Goal: Find specific page/section: Find specific page/section

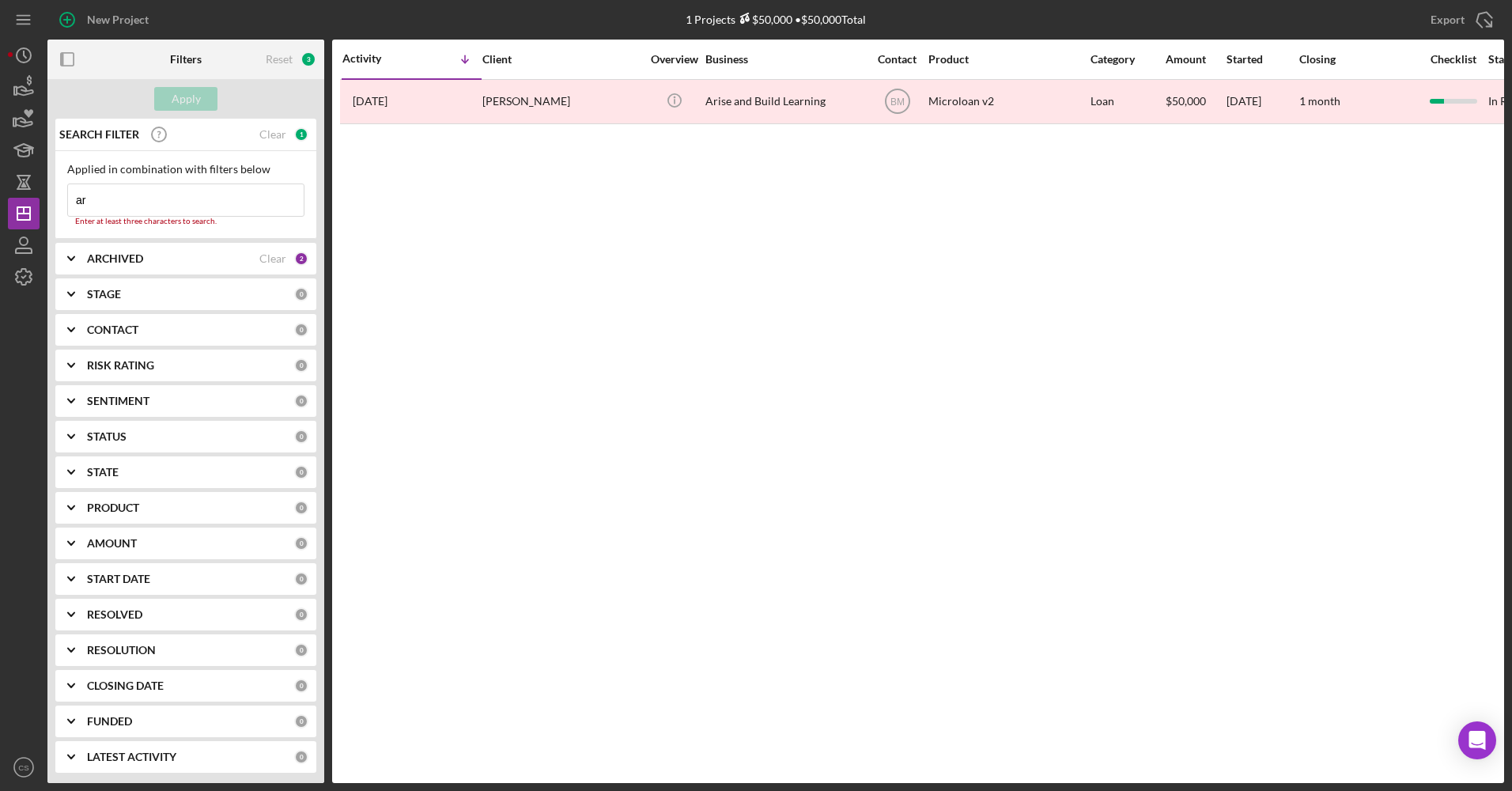
type input "a"
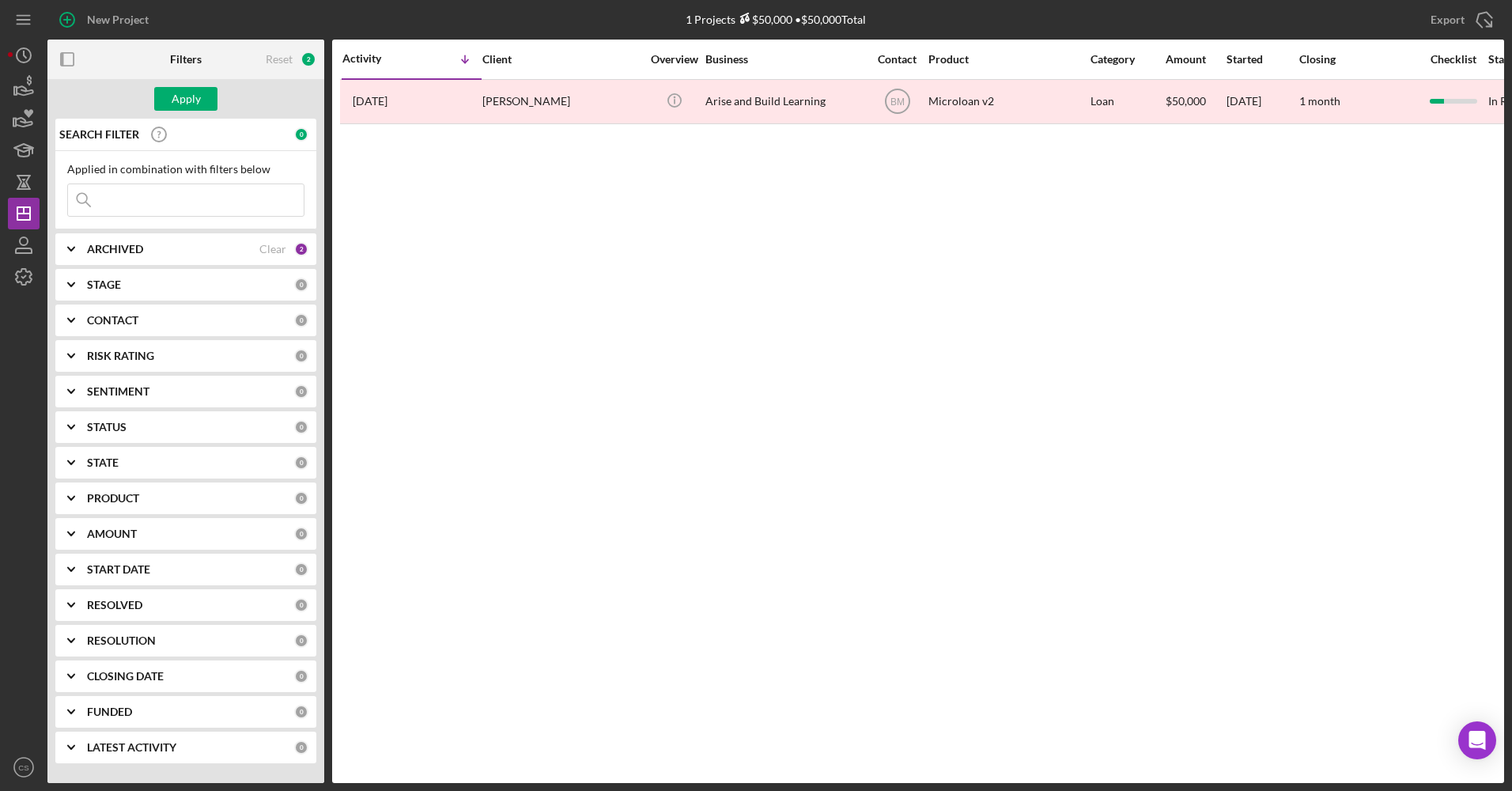
click at [168, 87] on div "Apply" at bounding box center [185, 98] width 277 height 39
click at [170, 90] on button "Apply" at bounding box center [186, 99] width 63 height 24
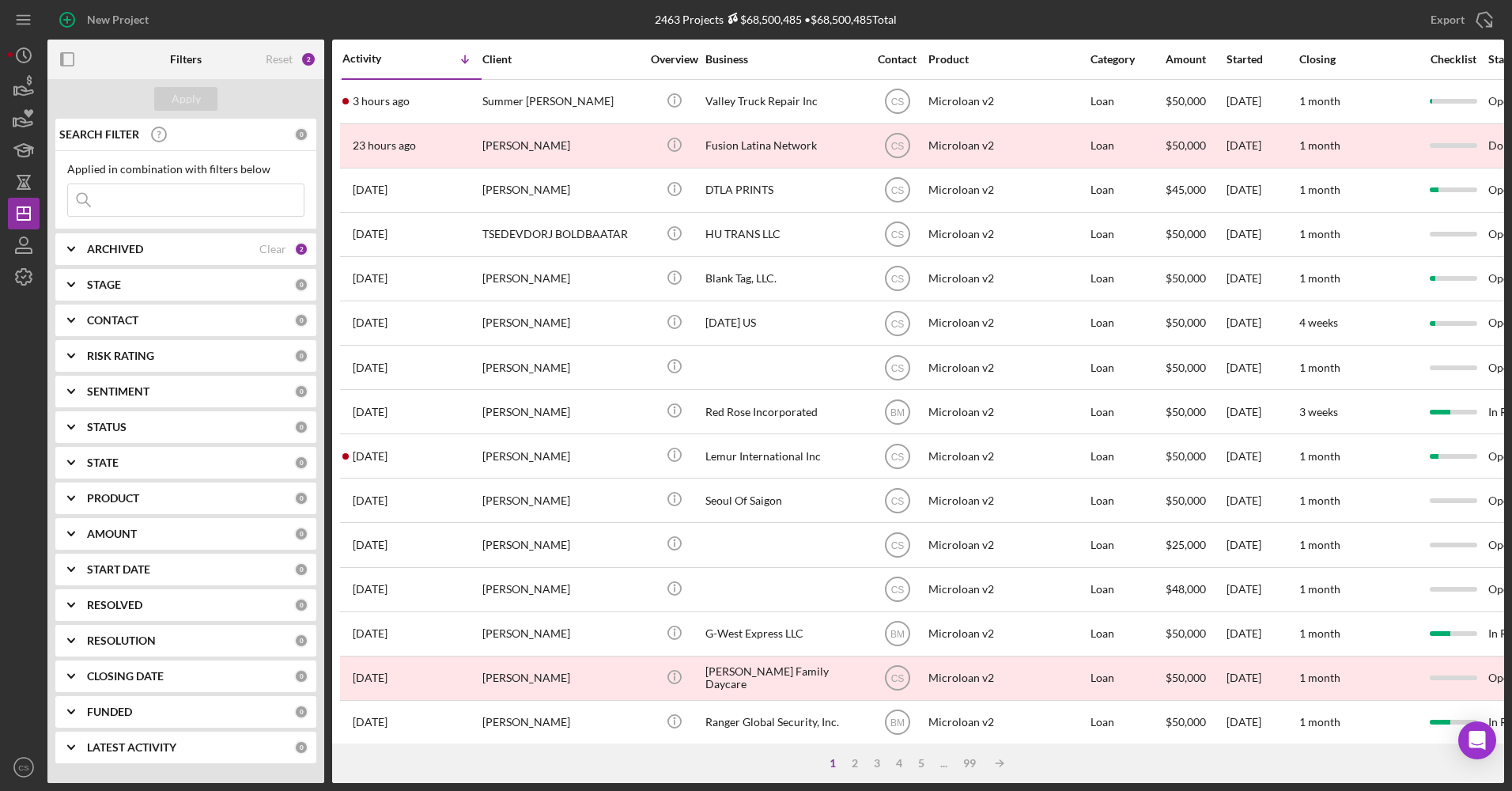
click at [149, 257] on div "ARCHIVED Clear 2" at bounding box center [198, 249] width 222 height 14
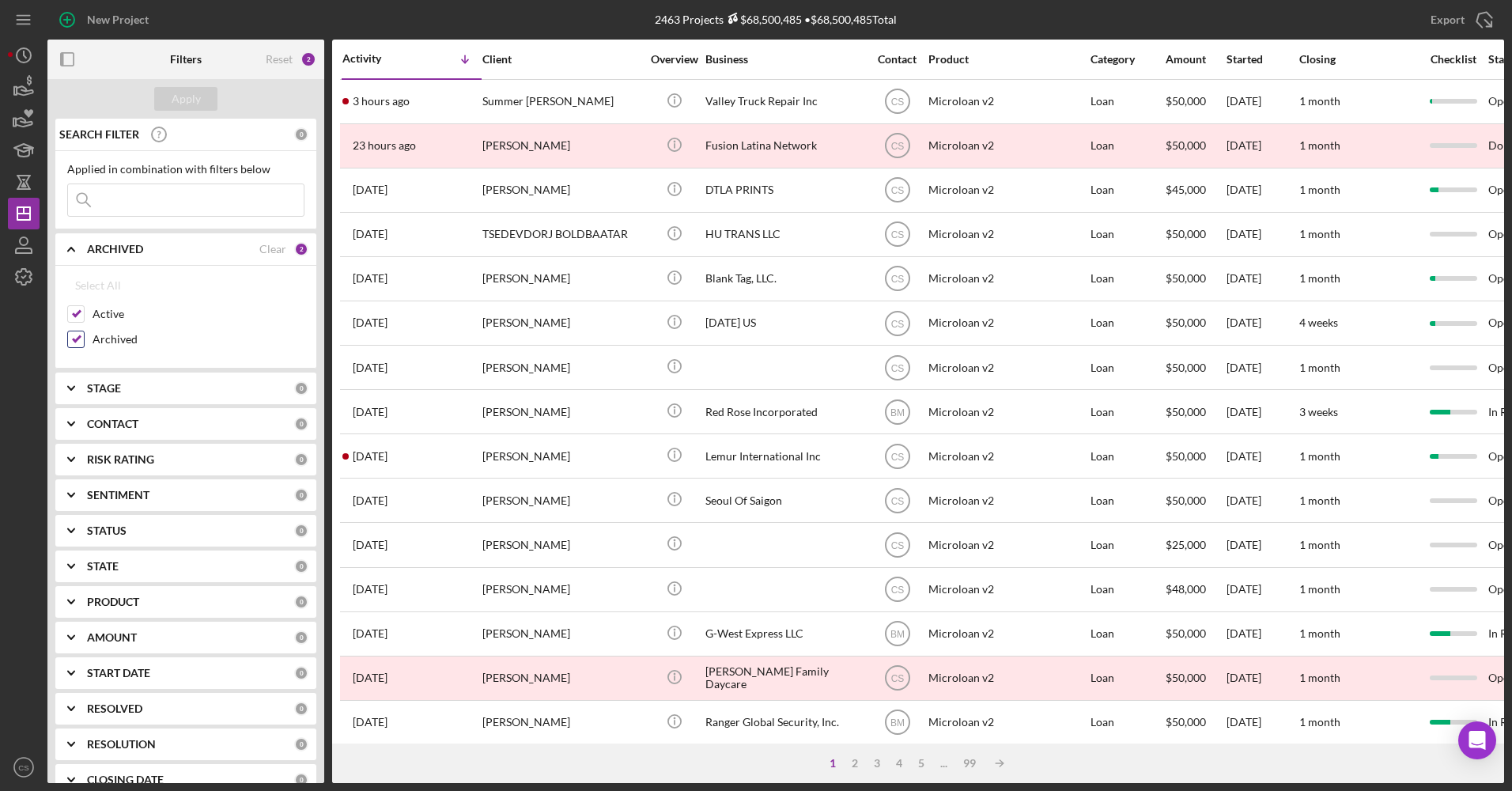
click at [91, 336] on div "Archived" at bounding box center [185, 343] width 237 height 25
click at [74, 336] on input "Archived" at bounding box center [76, 339] width 15 height 15
checkbox input "false"
click at [197, 99] on div "Apply" at bounding box center [186, 99] width 29 height 24
